Goal: Information Seeking & Learning: Learn about a topic

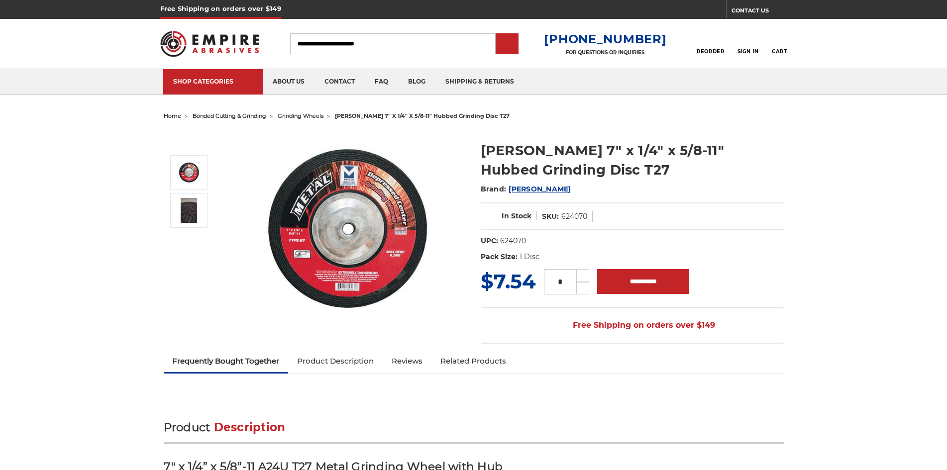
click at [303, 244] on img at bounding box center [348, 229] width 199 height 199
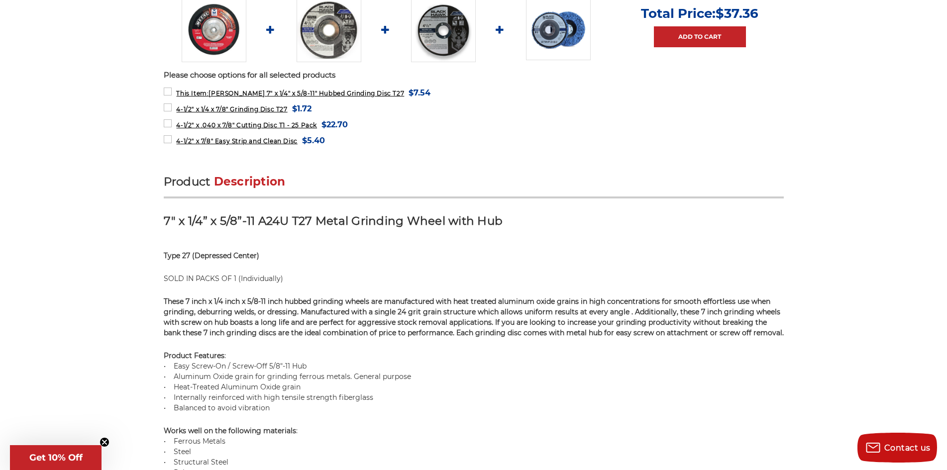
scroll to position [448, 0]
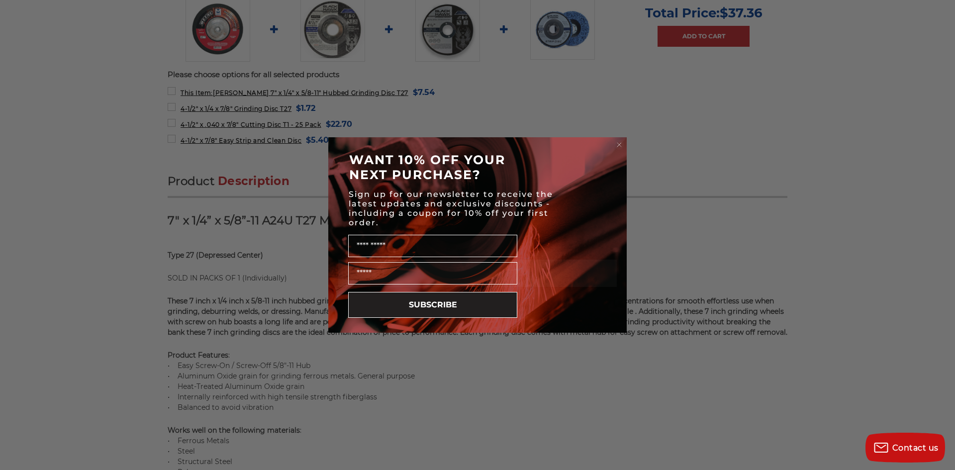
click at [615, 145] on circle "Close dialog" at bounding box center [619, 144] width 9 height 9
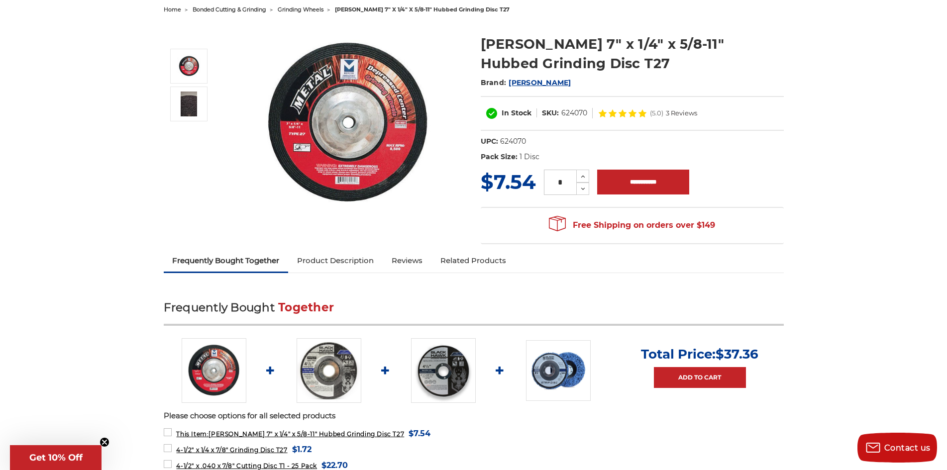
scroll to position [99, 0]
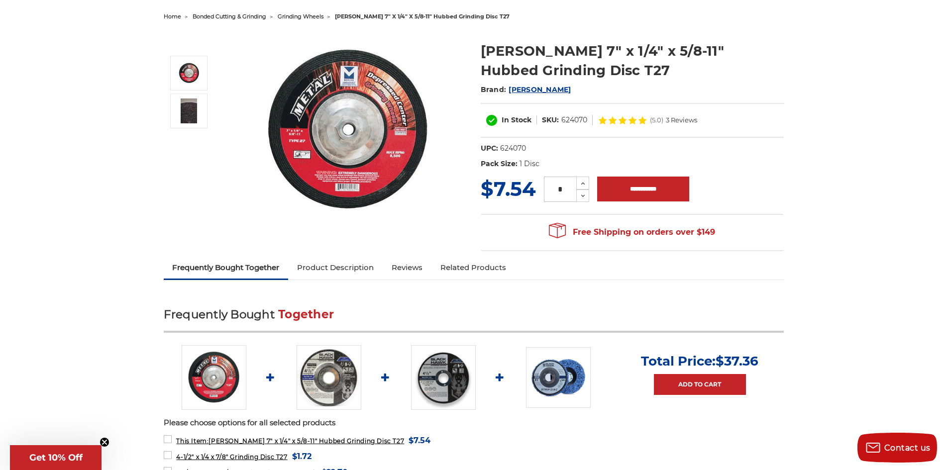
click at [319, 272] on link "Product Description" at bounding box center [335, 268] width 95 height 22
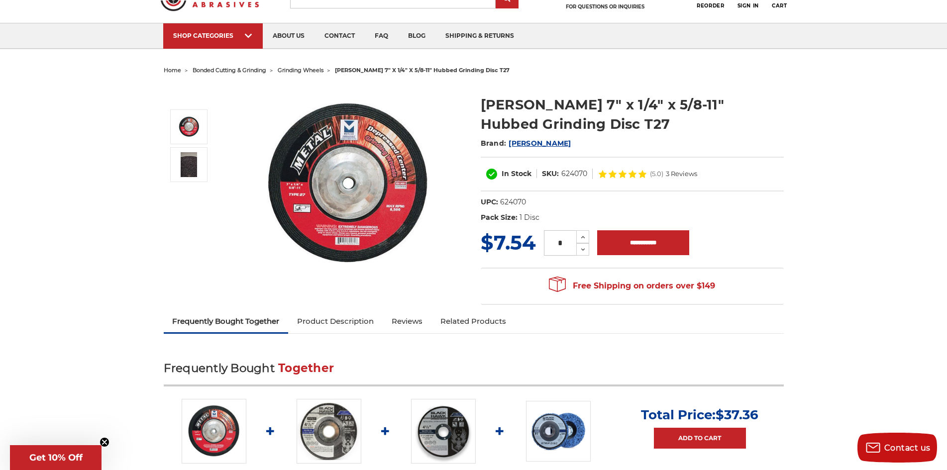
scroll to position [0, 0]
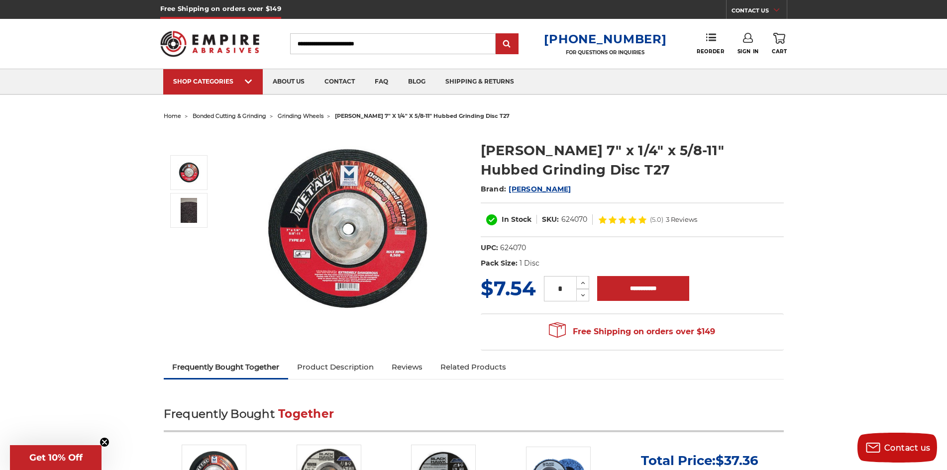
click at [366, 235] on img at bounding box center [348, 229] width 199 height 199
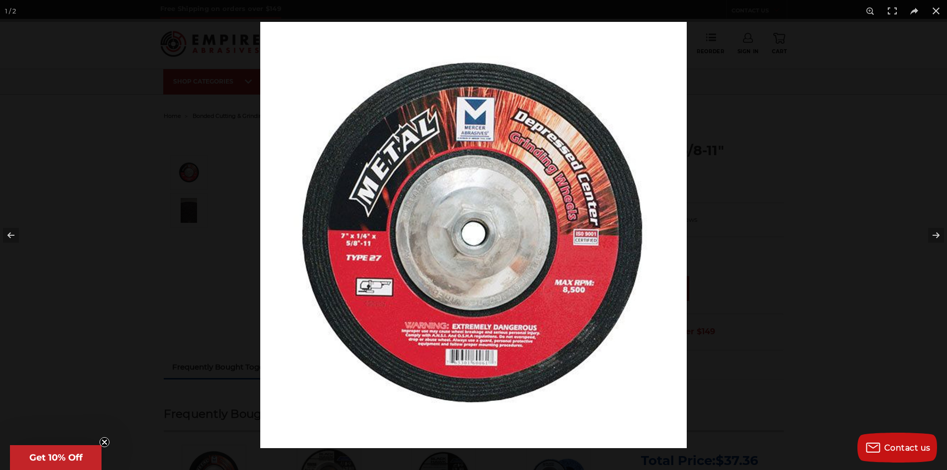
click at [370, 291] on img at bounding box center [473, 235] width 426 height 426
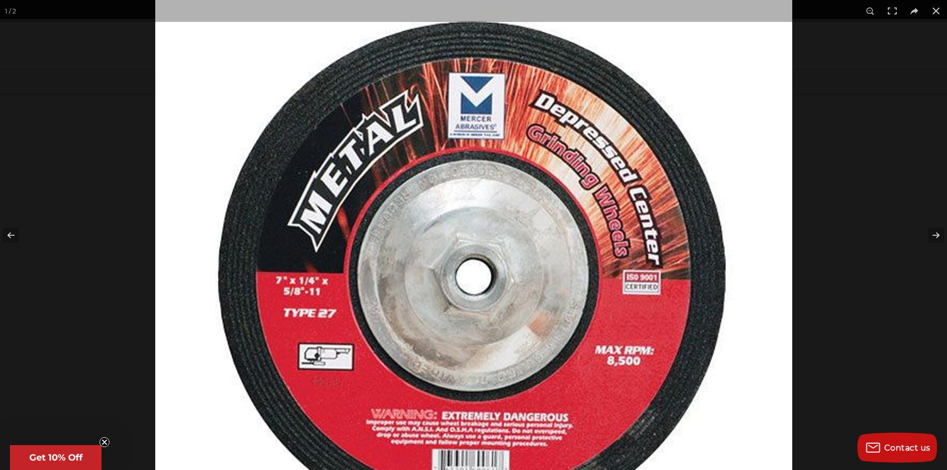
click at [370, 290] on img at bounding box center [473, 279] width 637 height 637
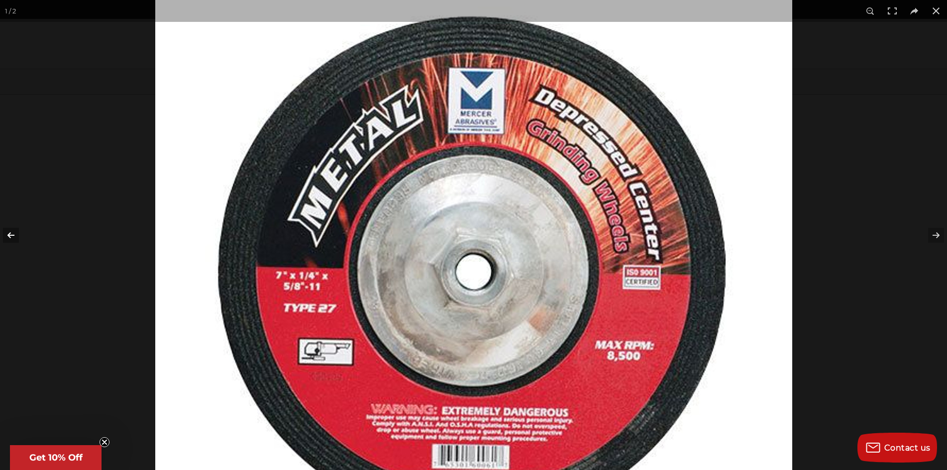
click at [14, 234] on button at bounding box center [17, 235] width 35 height 50
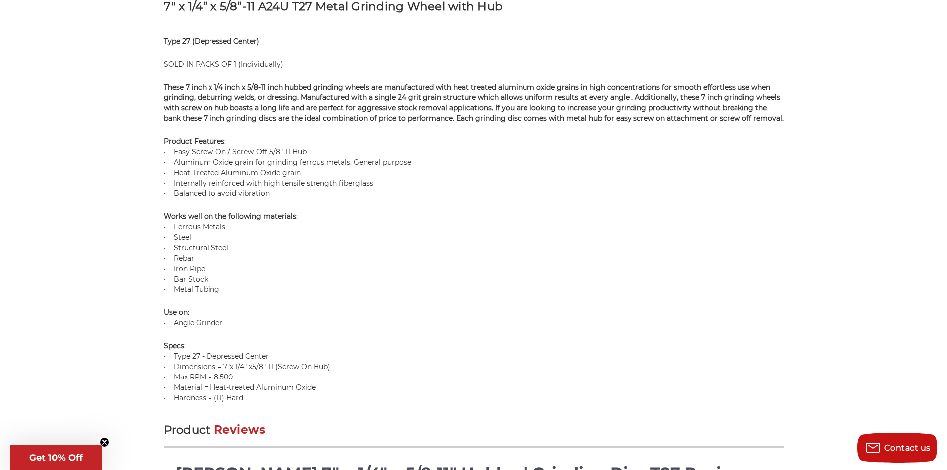
scroll to position [647, 0]
